Goal: Information Seeking & Learning: Check status

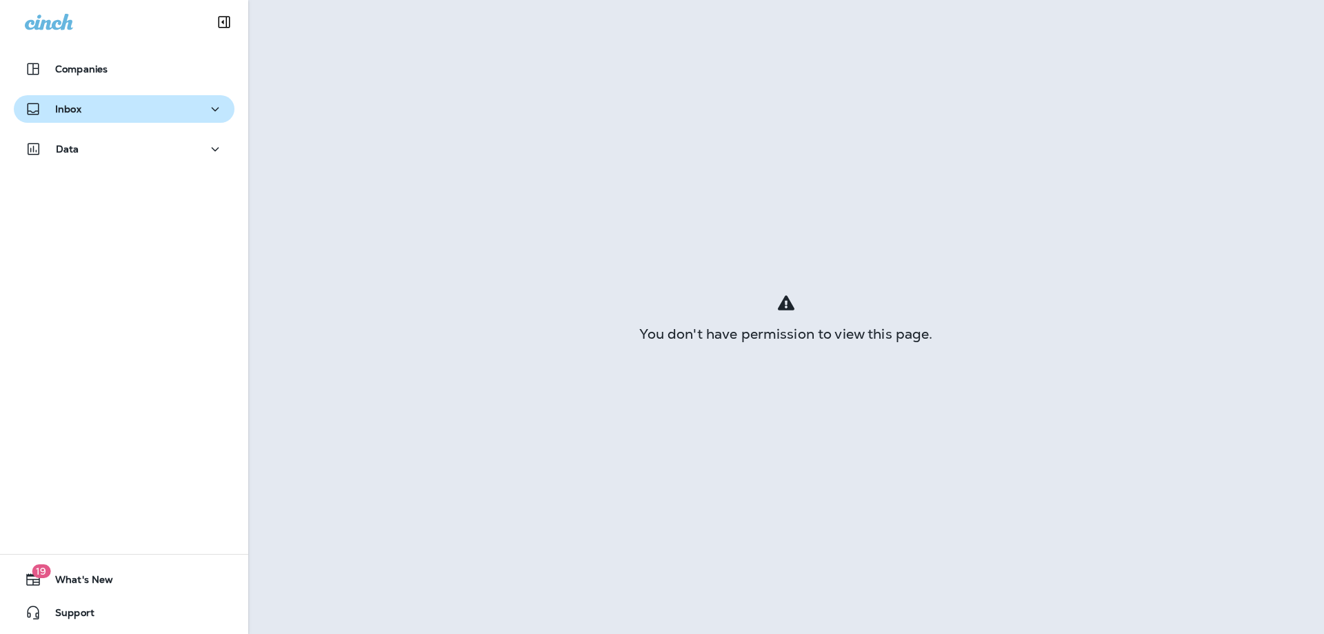
click at [104, 105] on div "Inbox" at bounding box center [124, 109] width 199 height 17
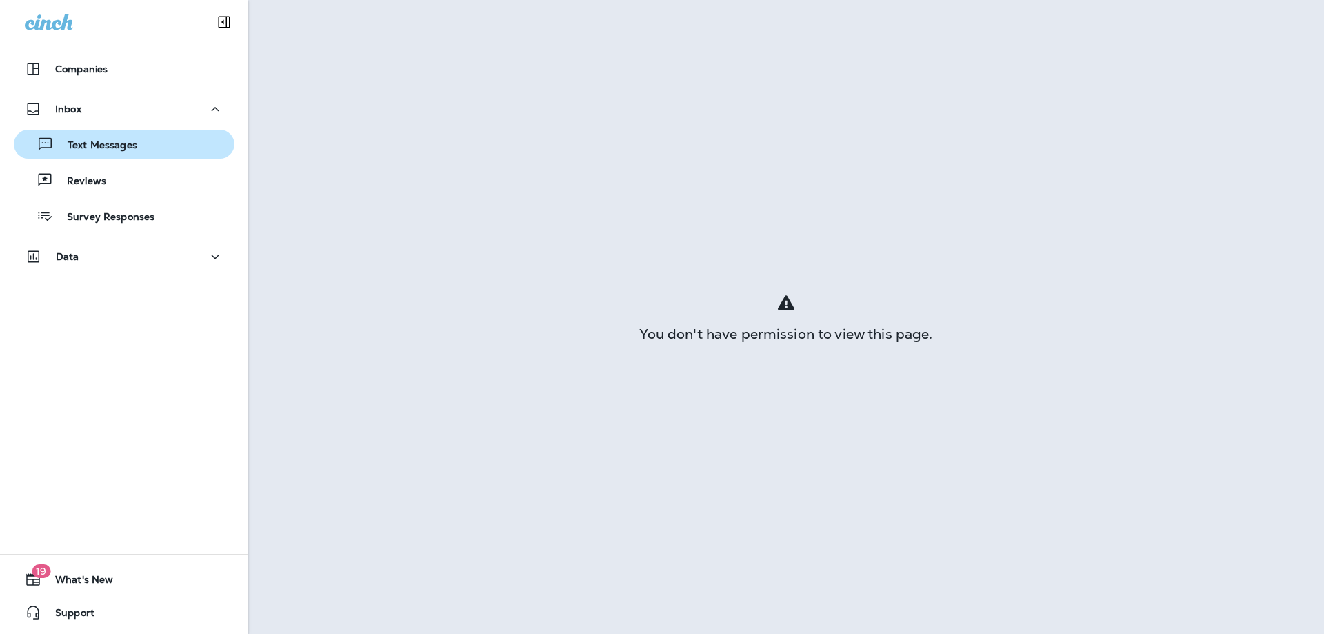
click at [121, 143] on p "Text Messages" at bounding box center [95, 145] width 83 height 13
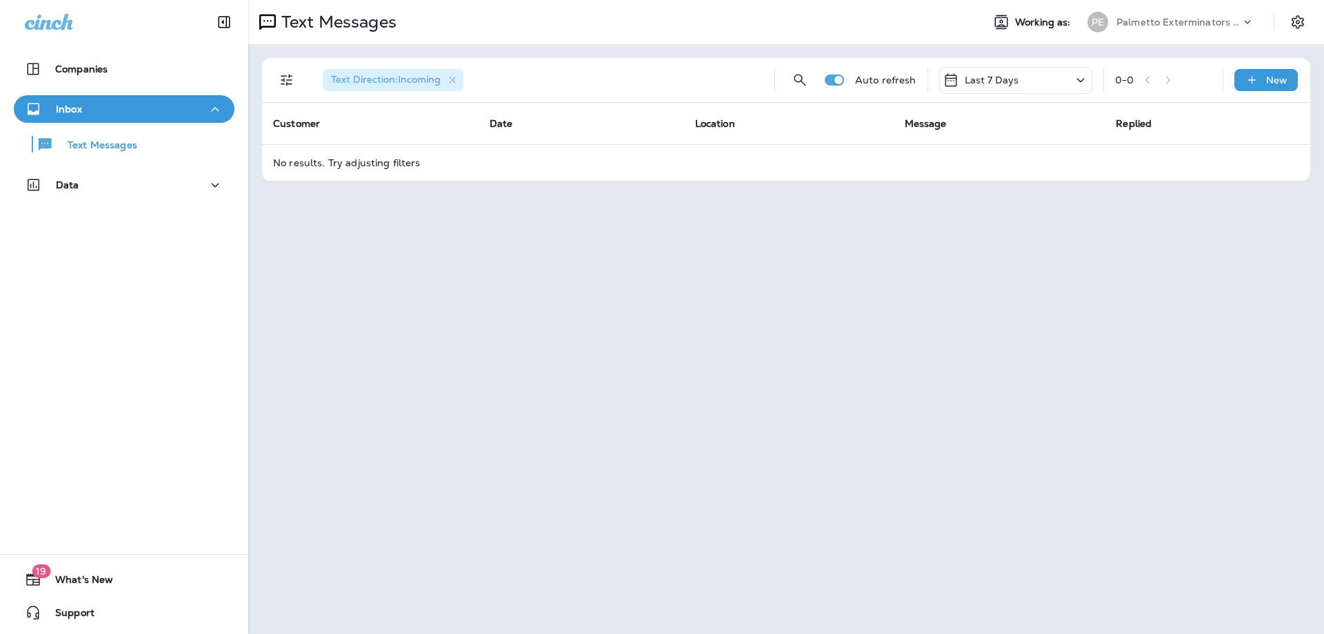
click at [1011, 79] on p "Last 7 Days" at bounding box center [991, 79] width 54 height 11
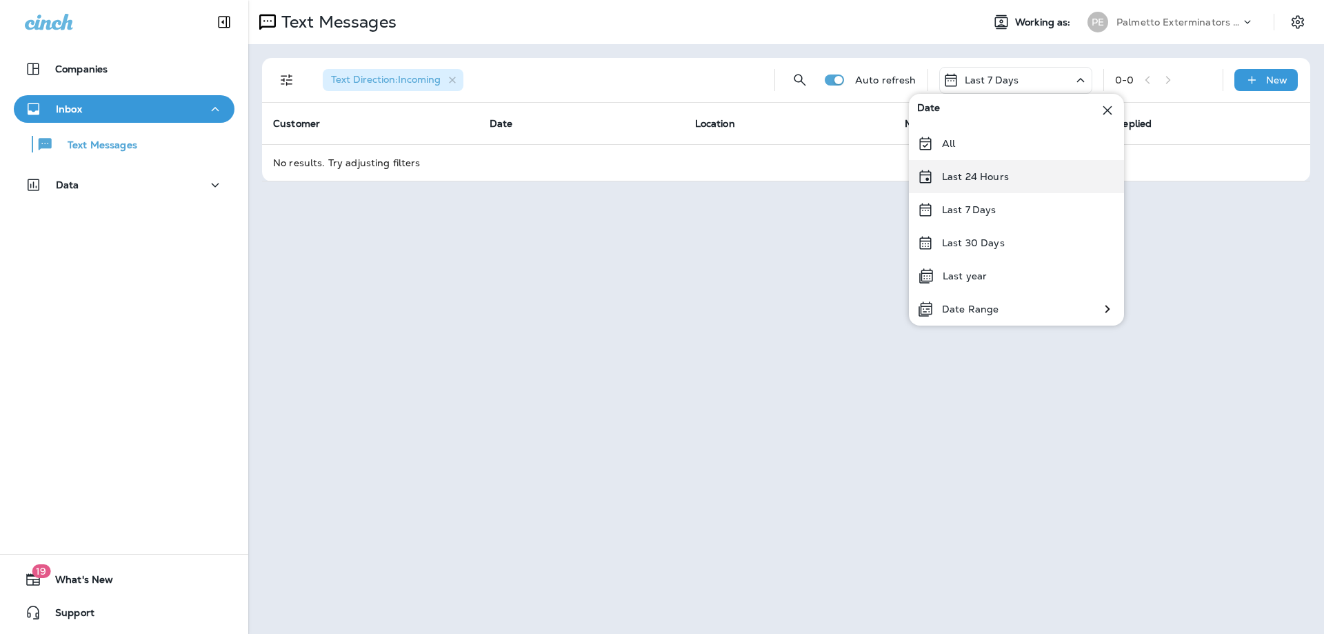
click at [980, 189] on div "Last 24 Hours" at bounding box center [1016, 176] width 215 height 33
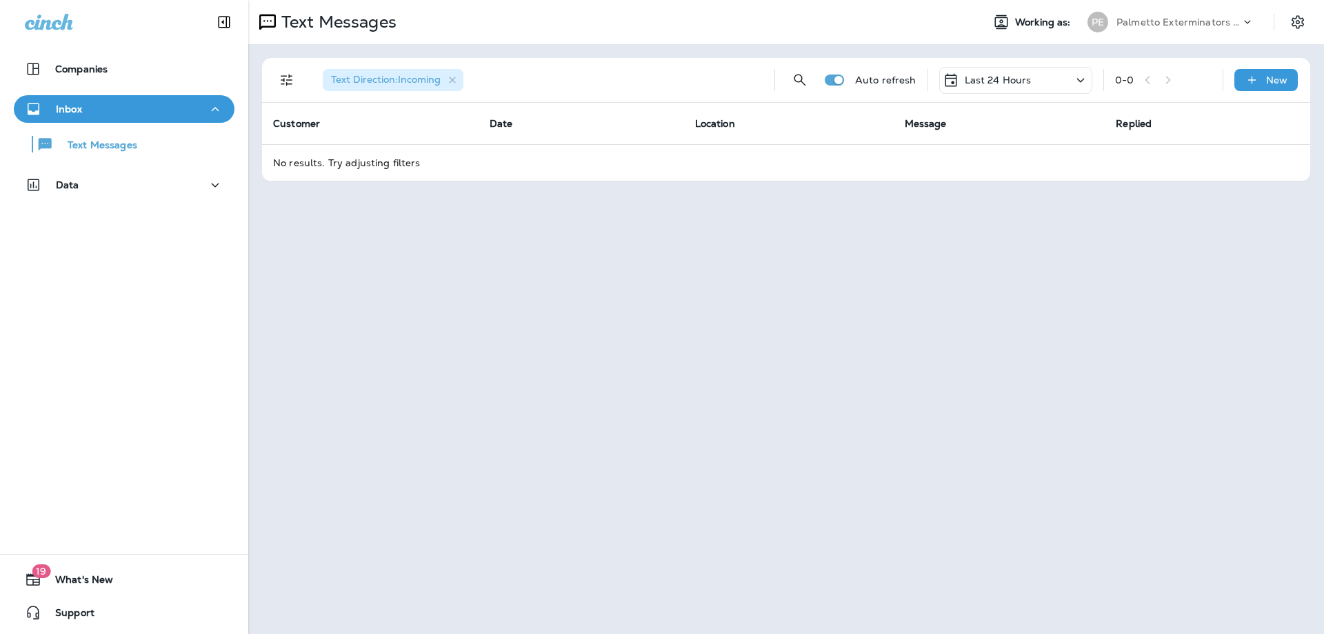
click at [1013, 83] on p "Last 24 Hours" at bounding box center [997, 79] width 67 height 11
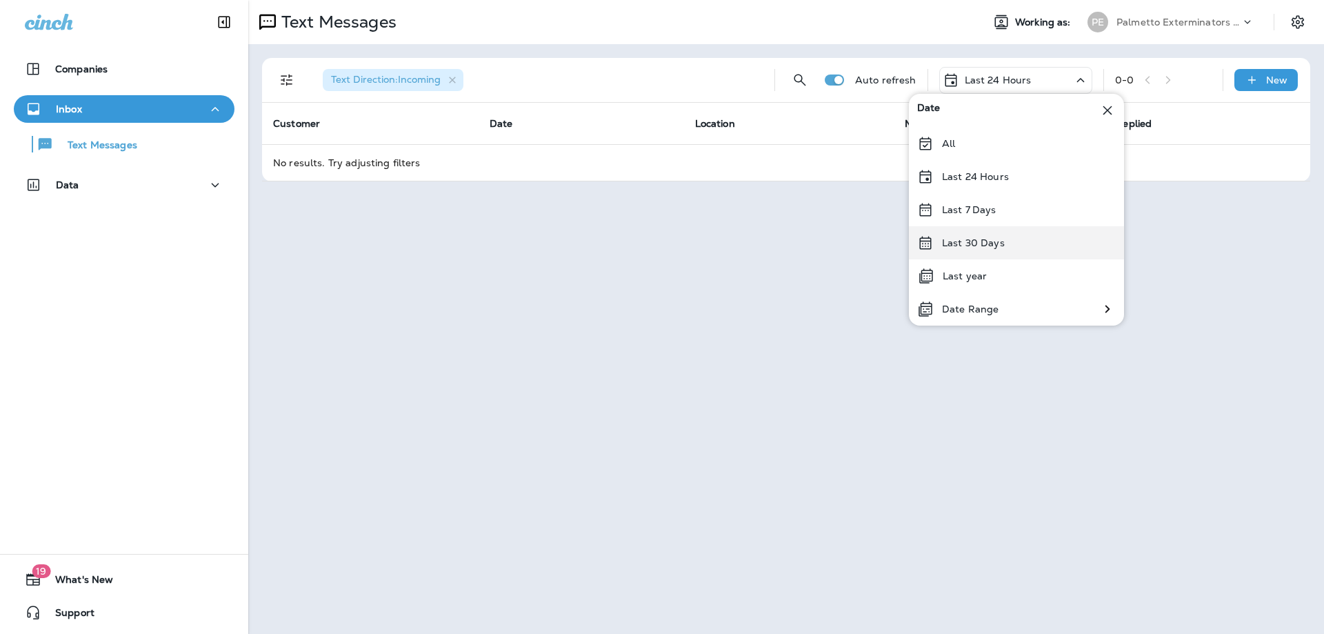
click at [992, 237] on p "Last 30 Days" at bounding box center [973, 242] width 63 height 11
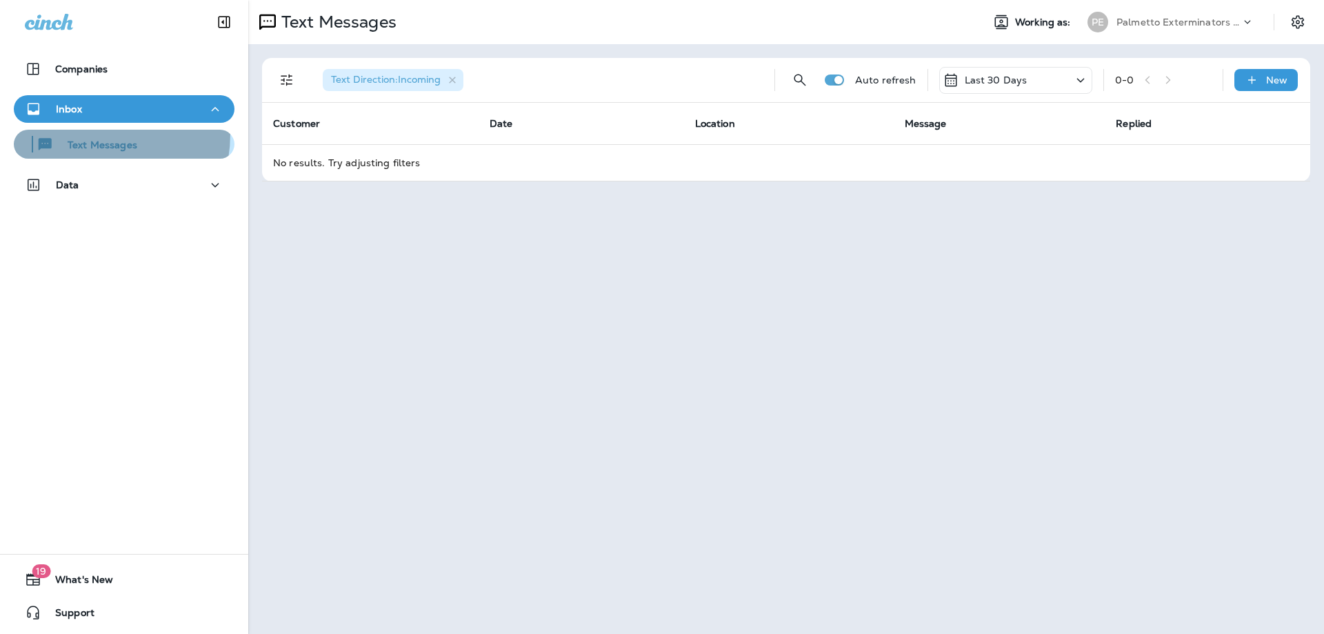
click at [79, 134] on div "Text Messages" at bounding box center [78, 144] width 118 height 21
click at [74, 151] on p "Text Messages" at bounding box center [95, 145] width 83 height 13
click at [14, 130] on button "Text Messages" at bounding box center [124, 144] width 221 height 29
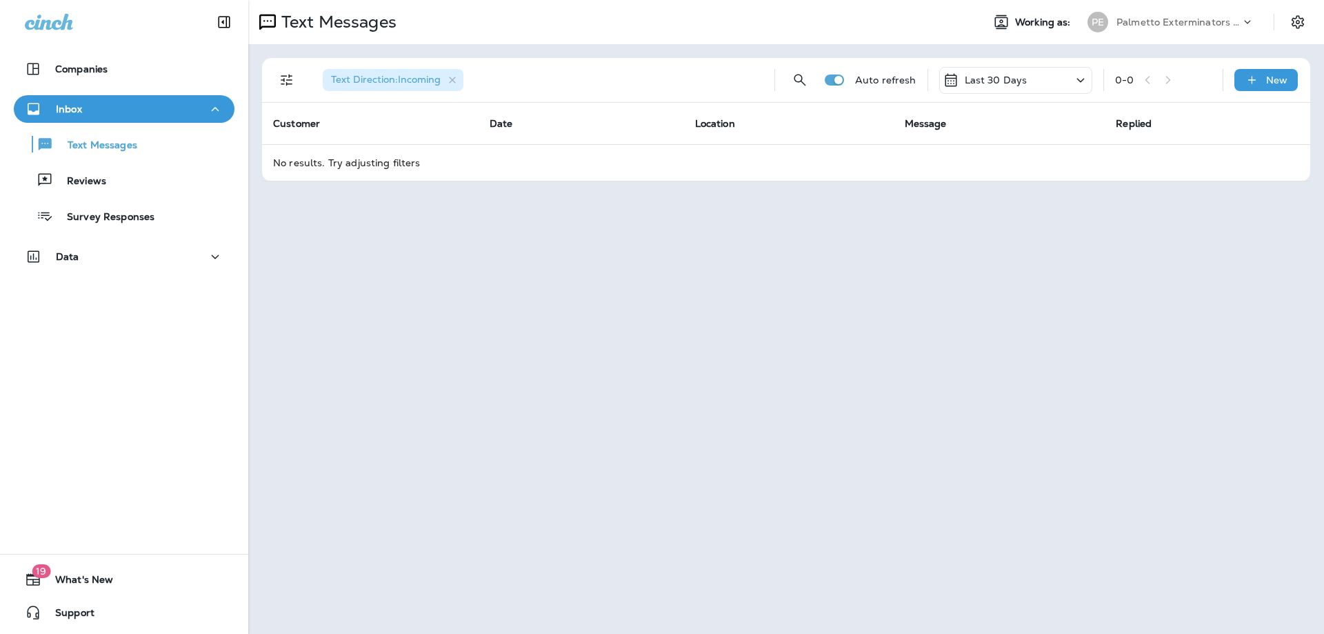
click at [1012, 96] on div "Text Direction : Incoming Auto refresh Last 30 Days 0 - 0 New" at bounding box center [788, 80] width 1031 height 44
click at [1012, 81] on p "Last 30 Days" at bounding box center [995, 79] width 63 height 11
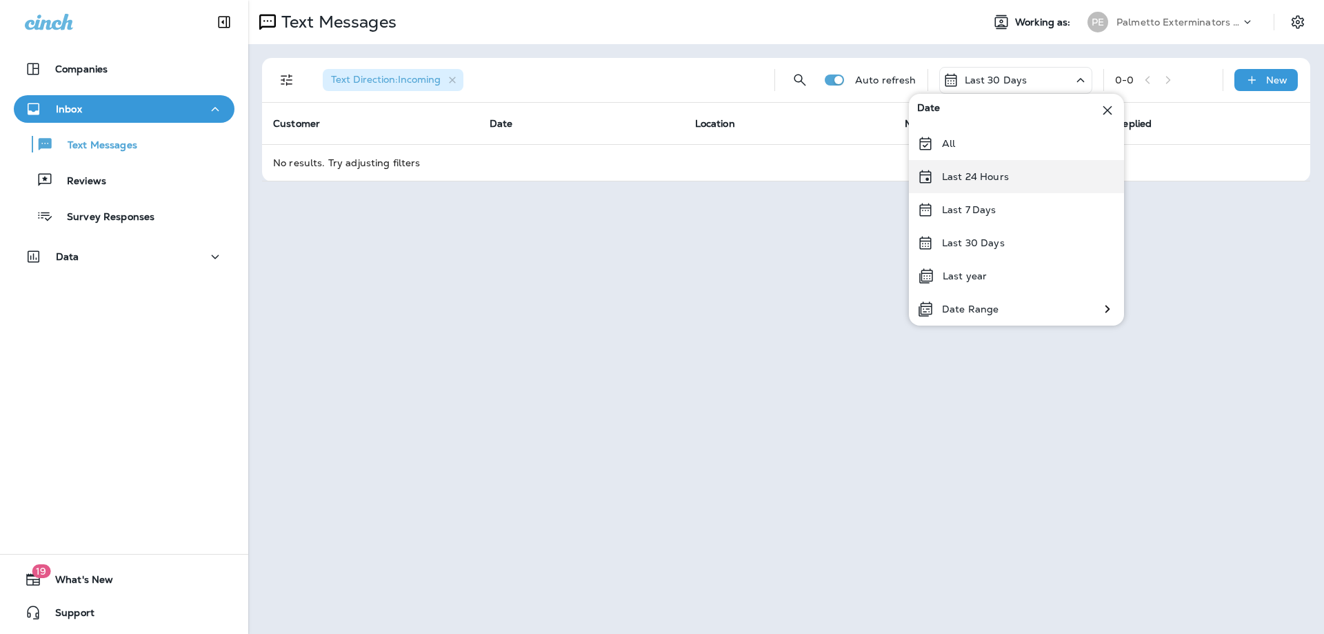
click at [1013, 167] on div "Last 24 Hours" at bounding box center [1016, 176] width 215 height 33
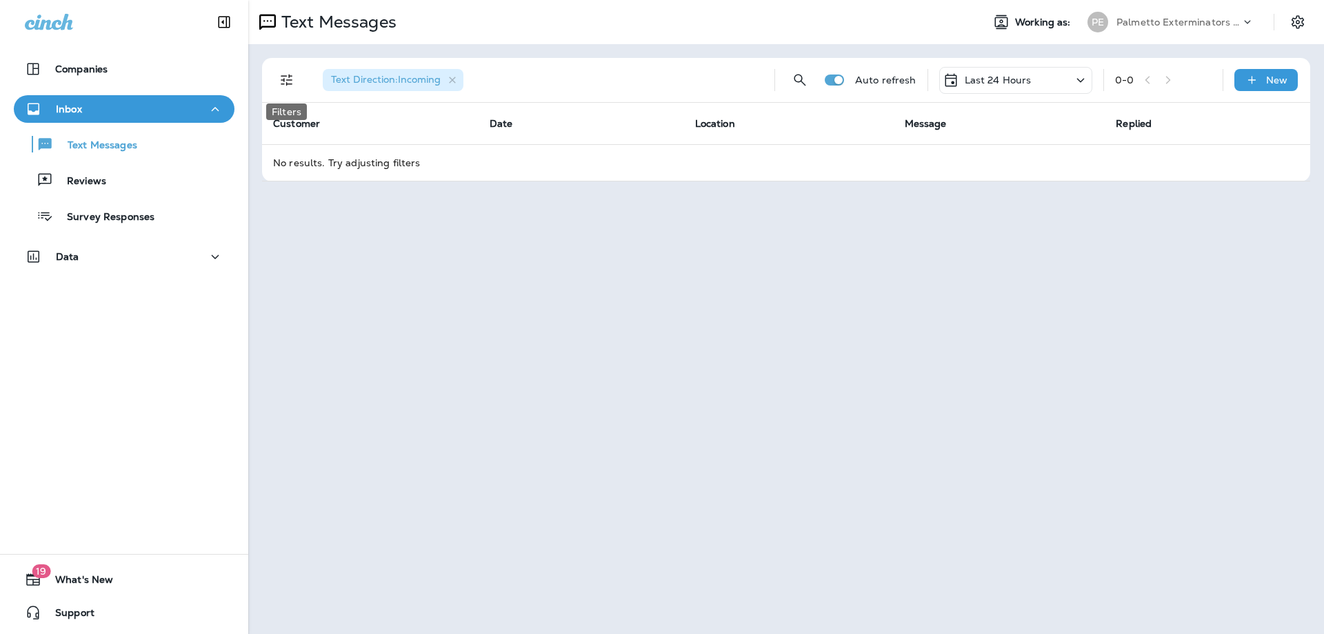
click at [279, 77] on icon "Filters" at bounding box center [287, 80] width 17 height 17
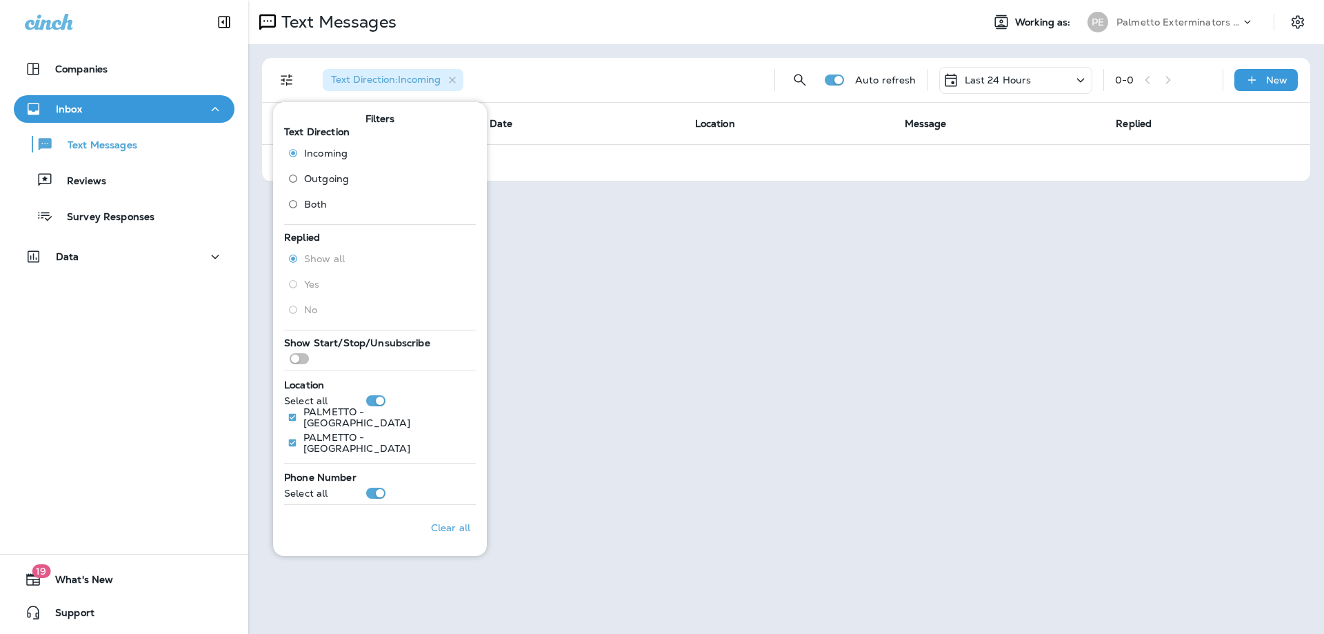
click at [324, 204] on span "Both" at bounding box center [315, 204] width 23 height 11
click at [644, 81] on div "Text Direction : Both" at bounding box center [538, 80] width 452 height 44
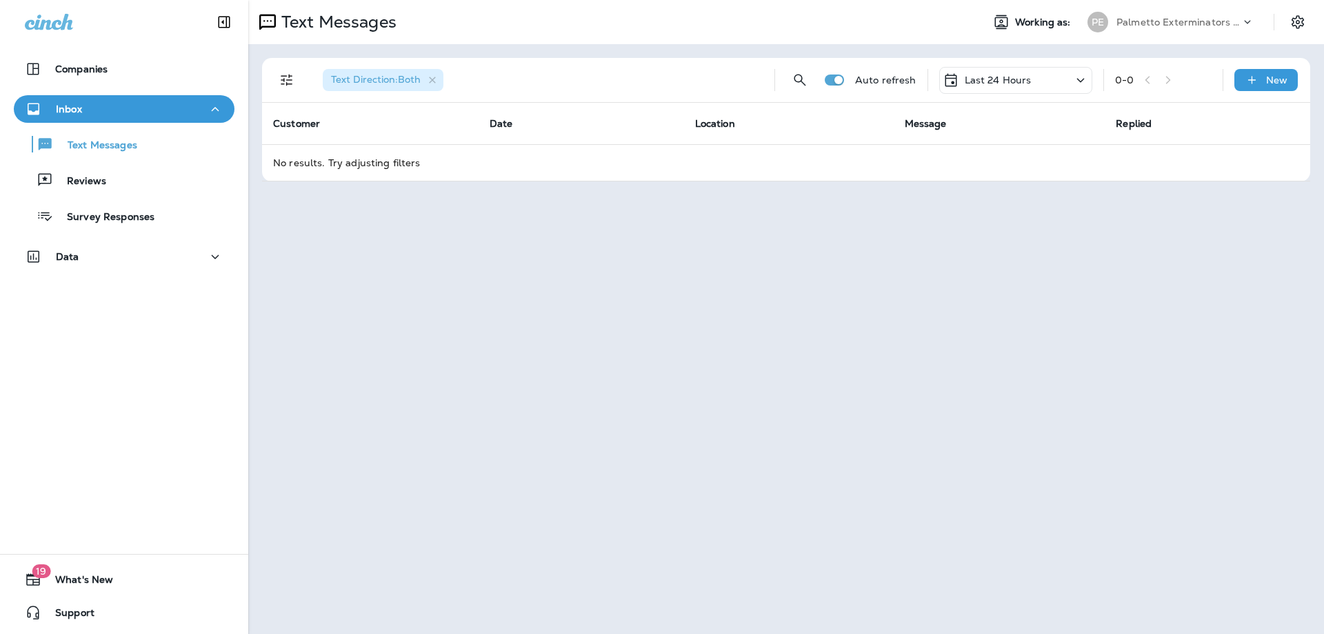
click at [132, 163] on div "Text Messages Reviews Survey Responses" at bounding box center [124, 177] width 221 height 108
click at [132, 172] on div "Reviews" at bounding box center [124, 180] width 210 height 21
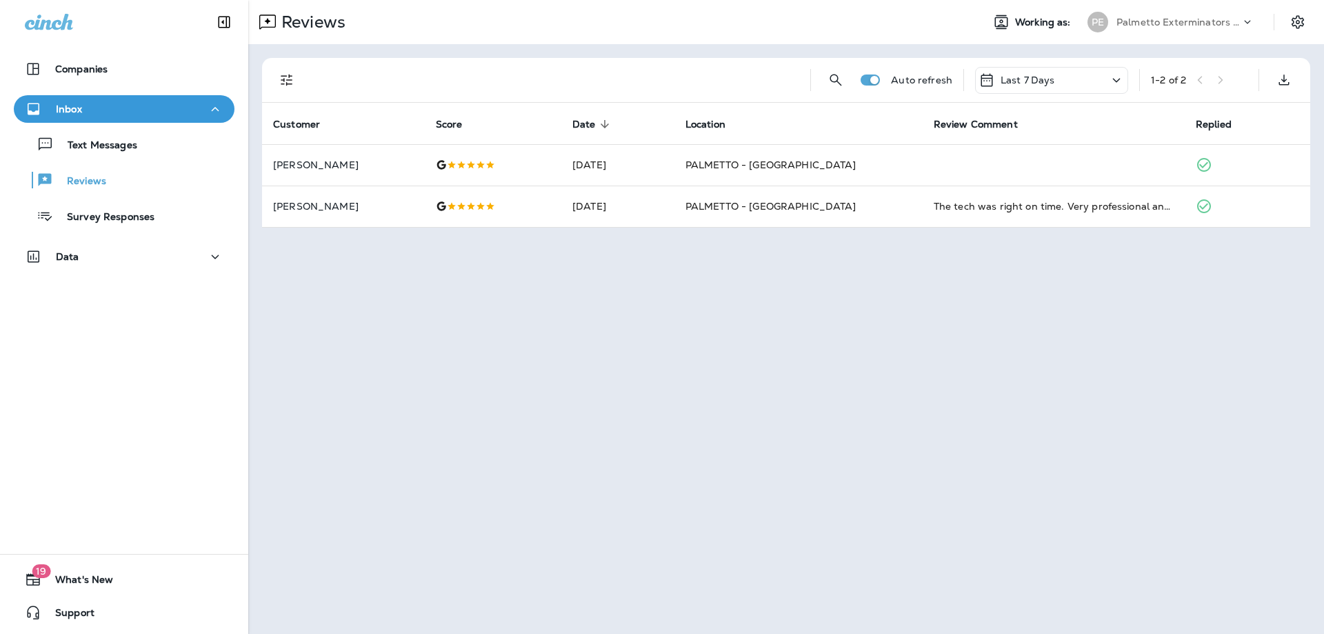
click at [143, 159] on div "Text Messages Reviews Survey Responses" at bounding box center [124, 177] width 221 height 108
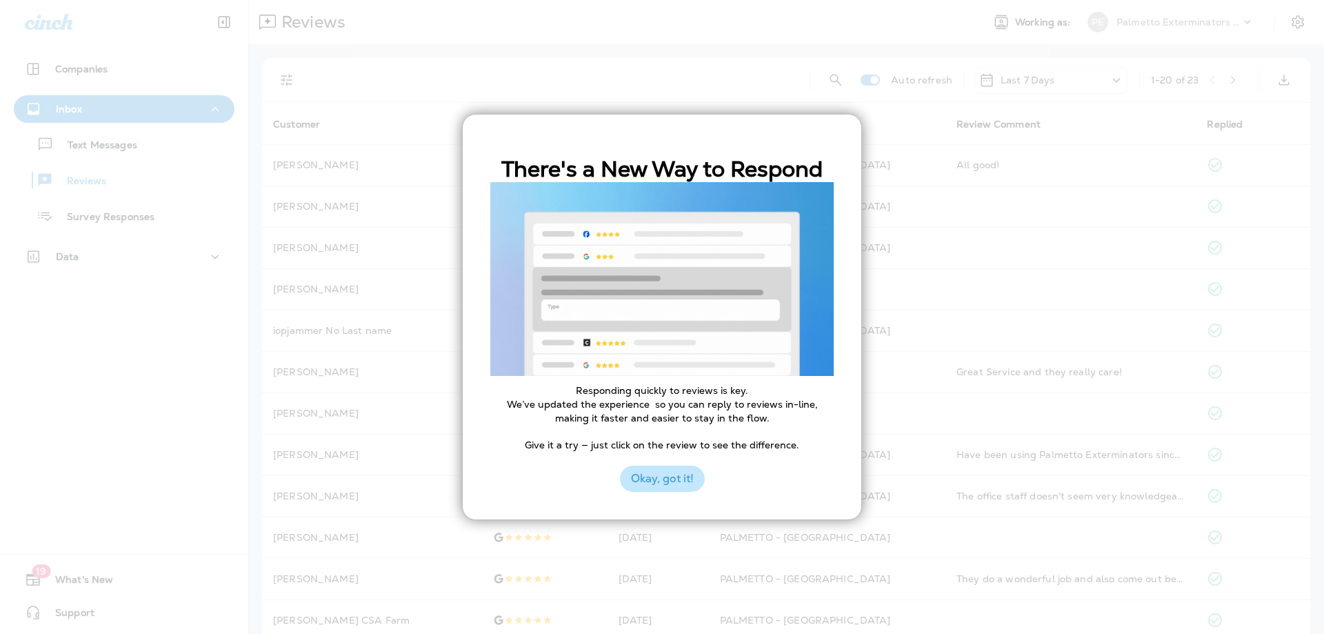
click at [653, 479] on button "Okay, got it!" at bounding box center [662, 478] width 85 height 26
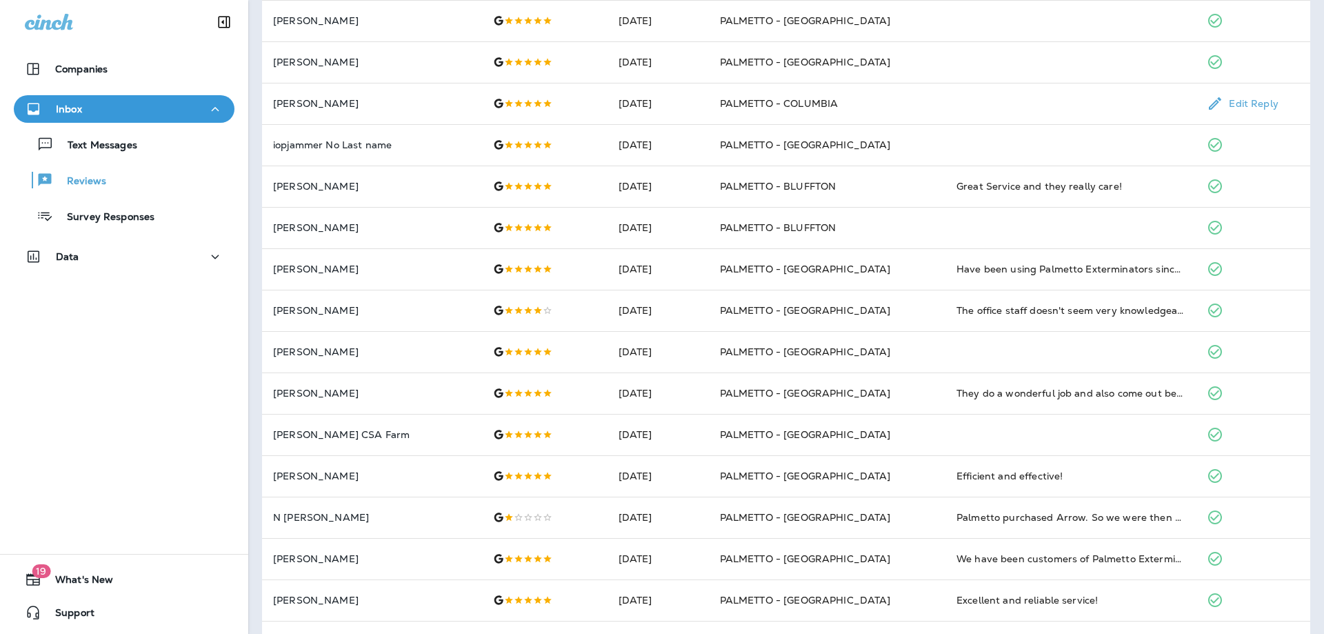
scroll to position [8, 0]
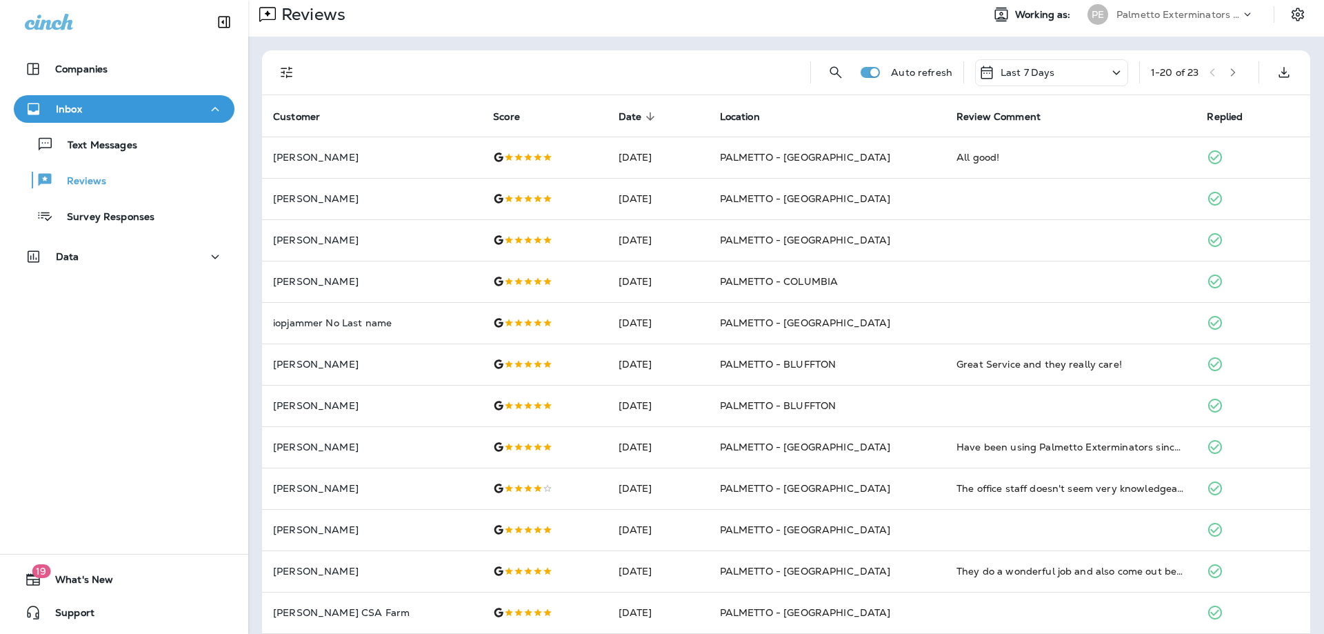
click at [1030, 69] on p "Last 7 Days" at bounding box center [1027, 72] width 54 height 11
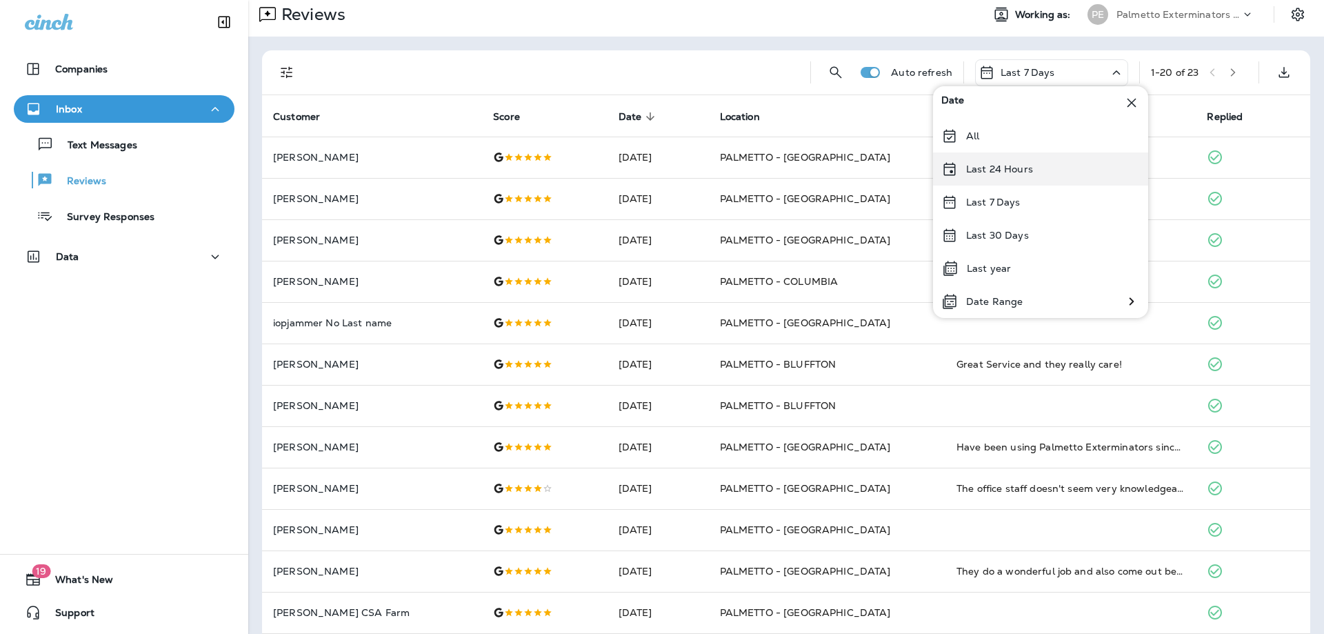
click at [1006, 161] on div "Last 24 Hours" at bounding box center [1040, 168] width 215 height 33
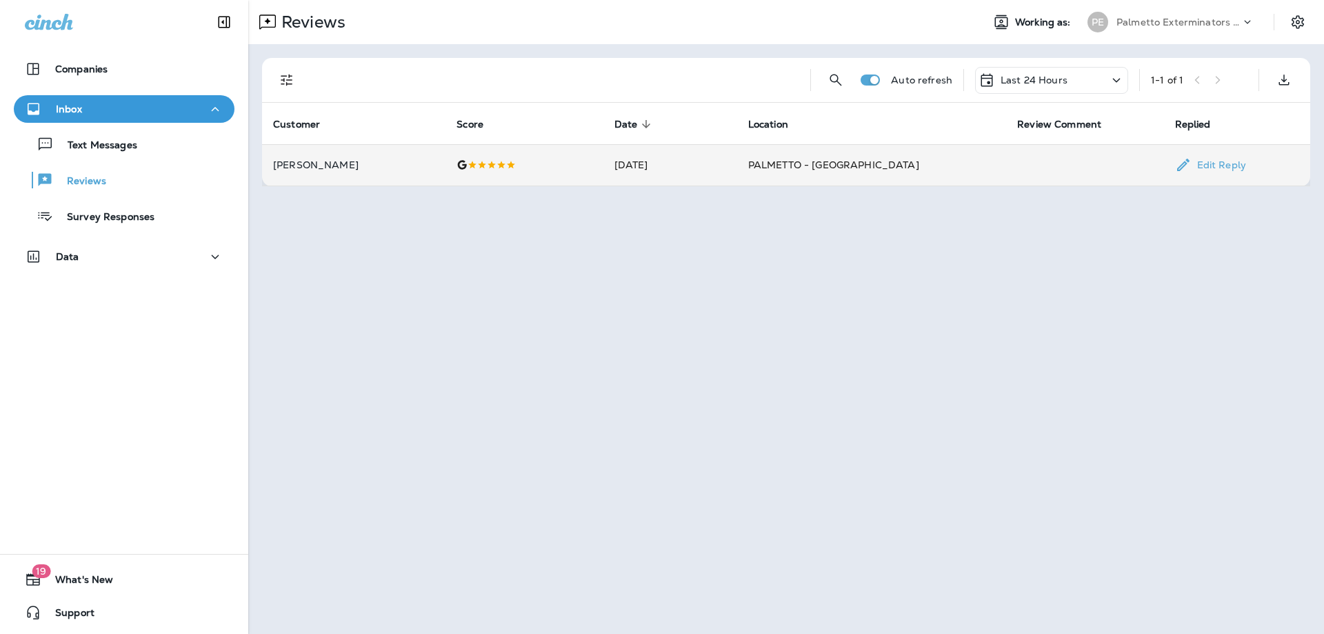
click at [394, 172] on td "Silvano Menon" at bounding box center [353, 164] width 183 height 41
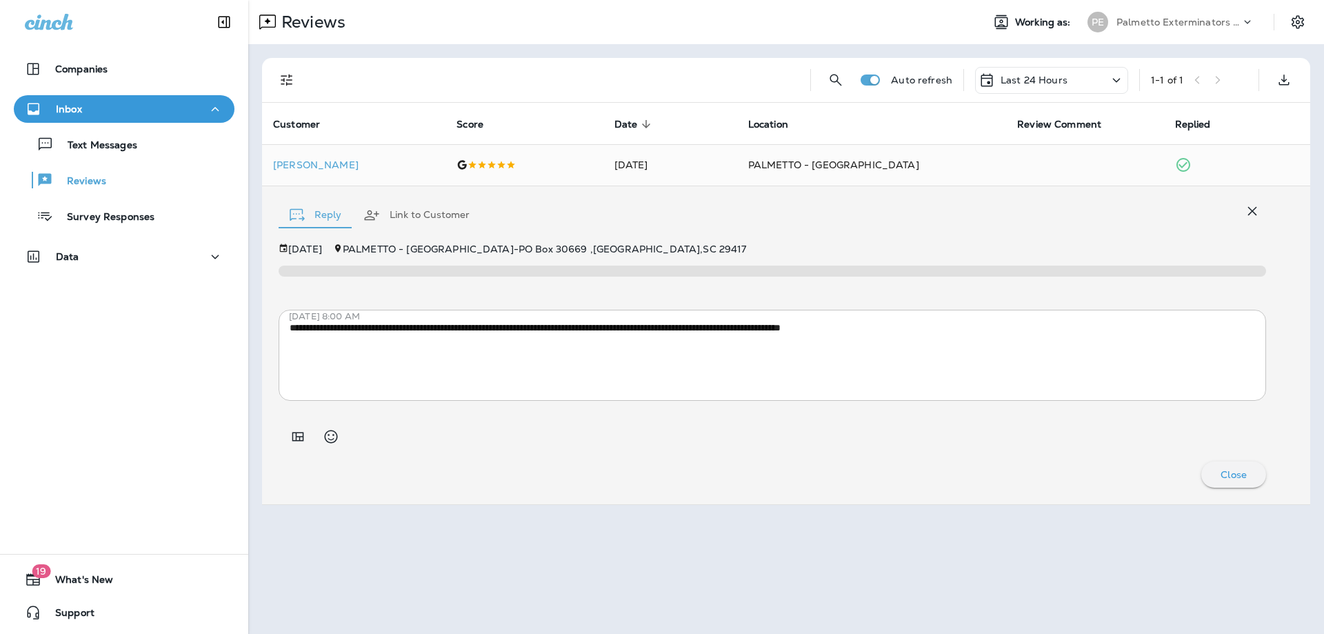
click at [1062, 83] on p "Last 24 Hours" at bounding box center [1033, 79] width 67 height 11
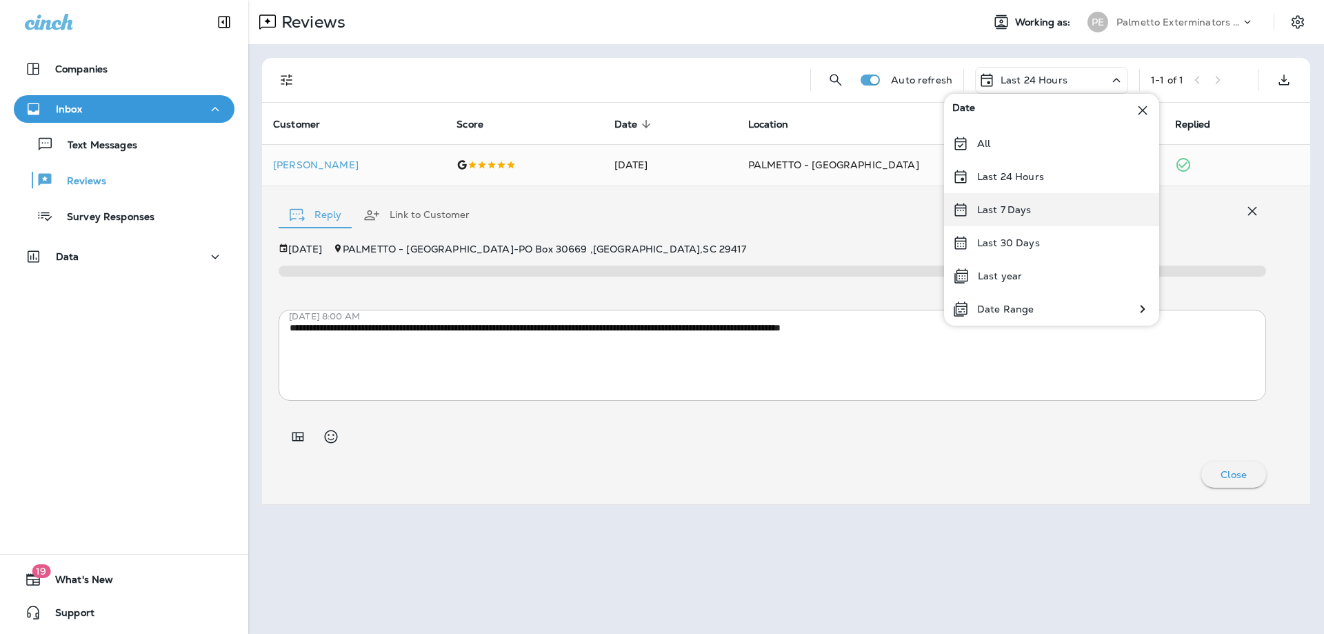
click at [1020, 212] on p "Last 7 Days" at bounding box center [1004, 209] width 54 height 11
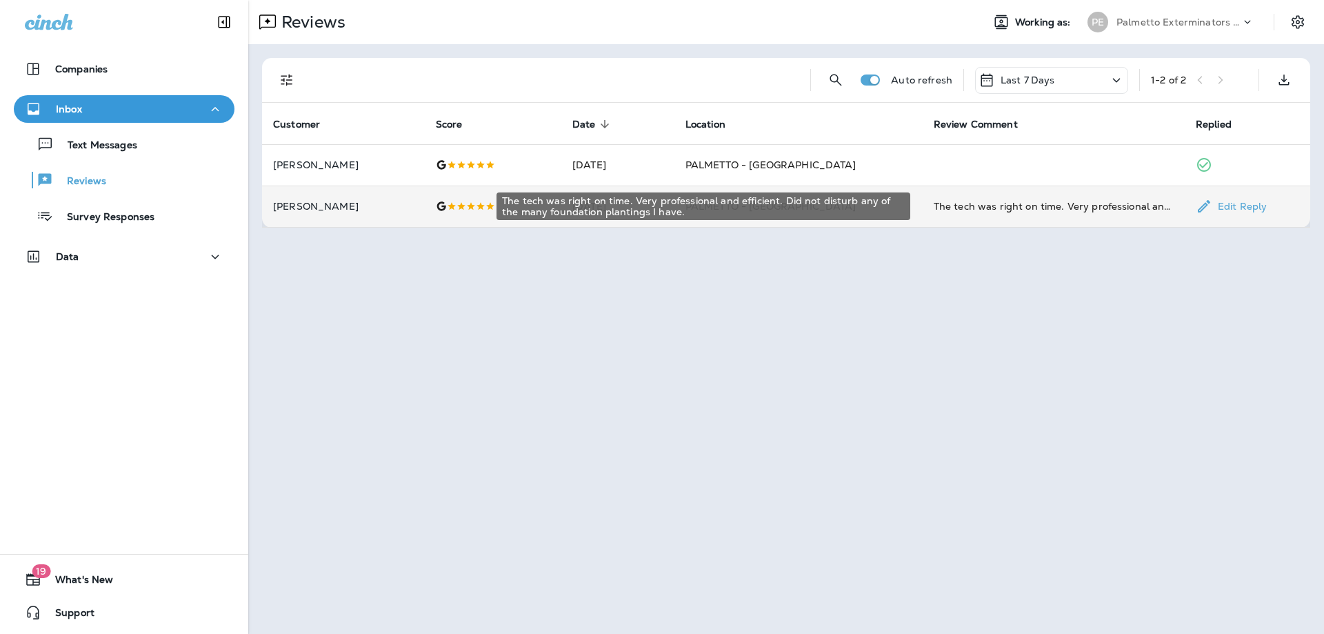
click at [990, 210] on div "The tech was right on time. Very professional and efficient. Did not disturb an…" at bounding box center [1053, 206] width 240 height 14
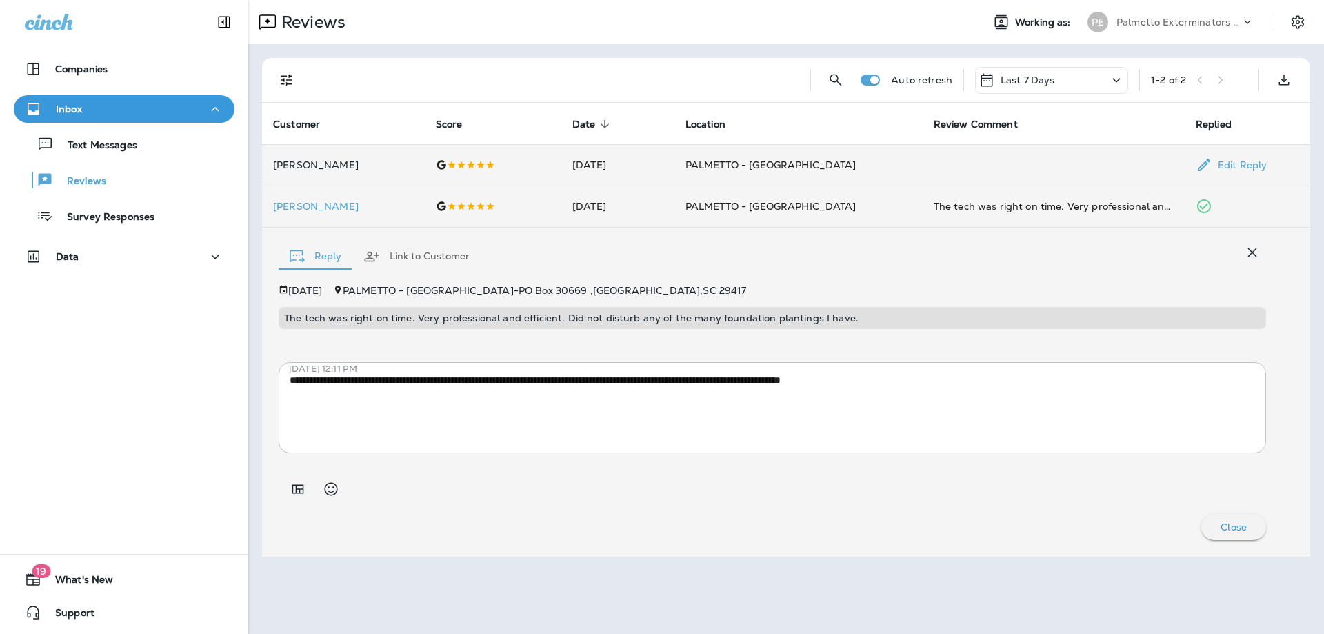
click at [977, 156] on td at bounding box center [1053, 164] width 262 height 41
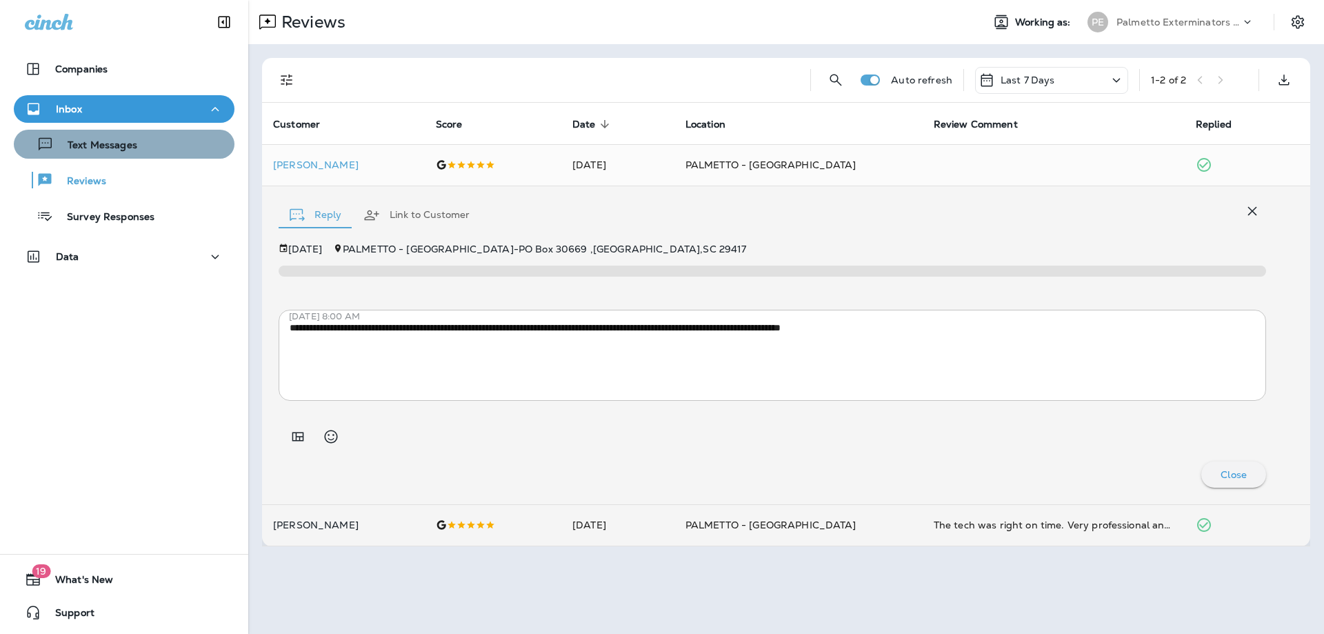
click at [147, 144] on div "Text Messages" at bounding box center [124, 144] width 210 height 21
